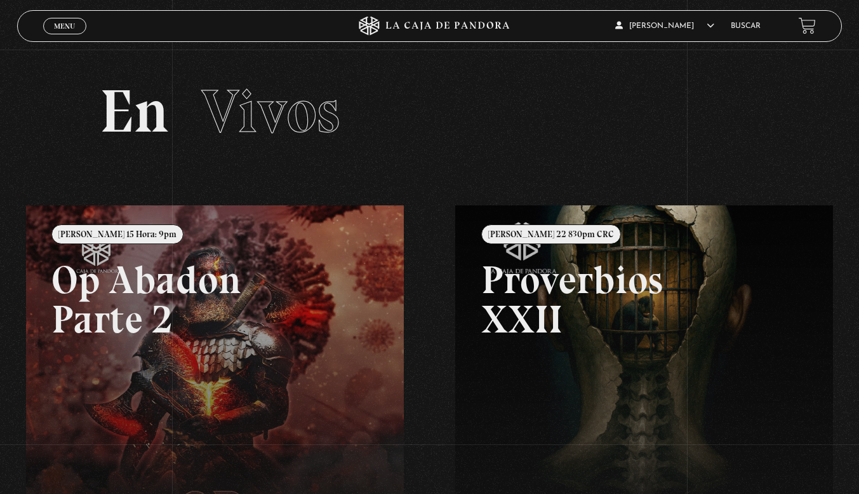
click at [668, 22] on span "[PERSON_NAME]" at bounding box center [665, 26] width 99 height 8
click at [642, 191] on link "Salir" at bounding box center [656, 176] width 102 height 33
